Goal: Task Accomplishment & Management: Manage account settings

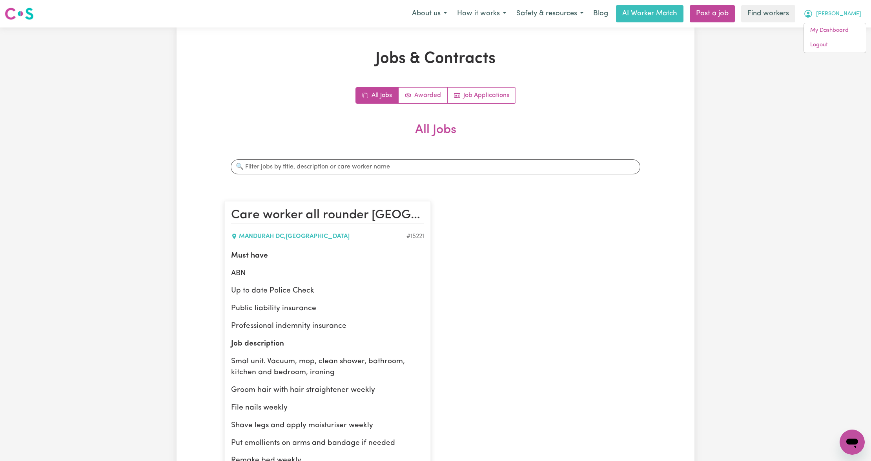
click at [836, 55] on div "Jobs & Contracts All Jobs Awarded Job Applications All Jobs Search jobs Care wo…" at bounding box center [435, 379] width 871 height 705
click at [857, 10] on span "[PERSON_NAME]" at bounding box center [838, 14] width 45 height 9
click at [827, 51] on link "Logout" at bounding box center [835, 45] width 62 height 15
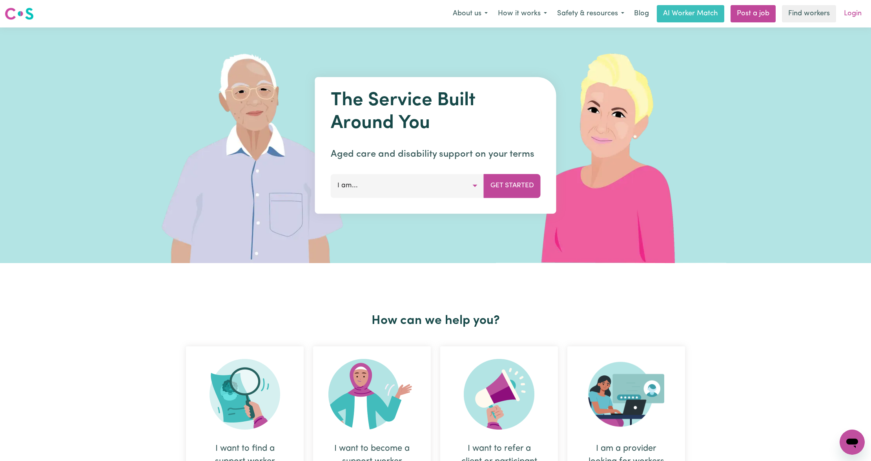
click at [857, 11] on link "Login" at bounding box center [852, 13] width 27 height 17
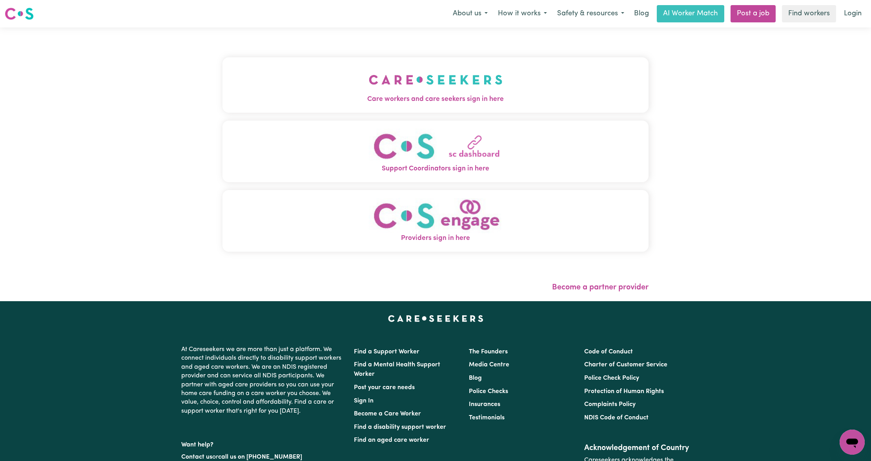
click at [380, 92] on img "Care workers and care seekers sign in here" at bounding box center [436, 79] width 134 height 29
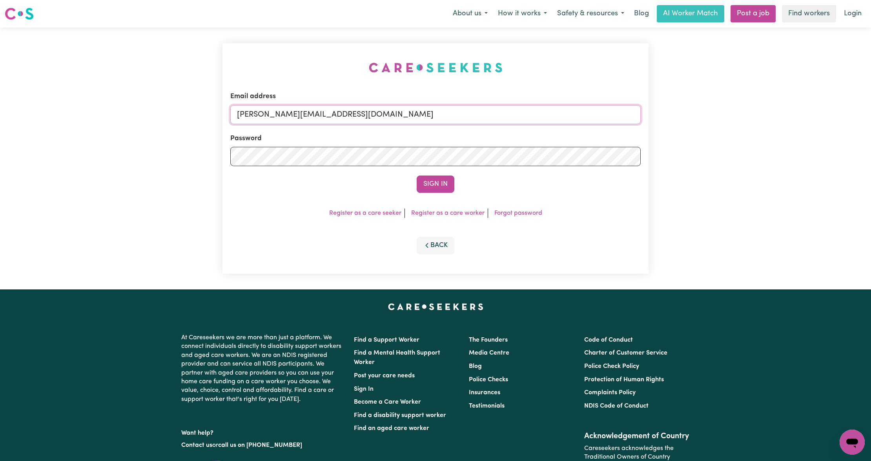
click at [352, 109] on input "[PERSON_NAME][EMAIL_ADDRESS][DOMAIN_NAME]" at bounding box center [435, 114] width 410 height 19
drag, startPoint x: 280, startPoint y: 113, endPoint x: 482, endPoint y: 133, distance: 202.6
click at [482, 133] on form "Email address [EMAIL_ADDRESS][PERSON_NAME][DOMAIN_NAME] Password Sign In" at bounding box center [435, 141] width 410 height 101
type input "[EMAIL_ADDRESS][PERSON_NAME][DOMAIN_NAME]"
click at [438, 182] on button "Sign In" at bounding box center [436, 183] width 38 height 17
